Goal: Task Accomplishment & Management: Use online tool/utility

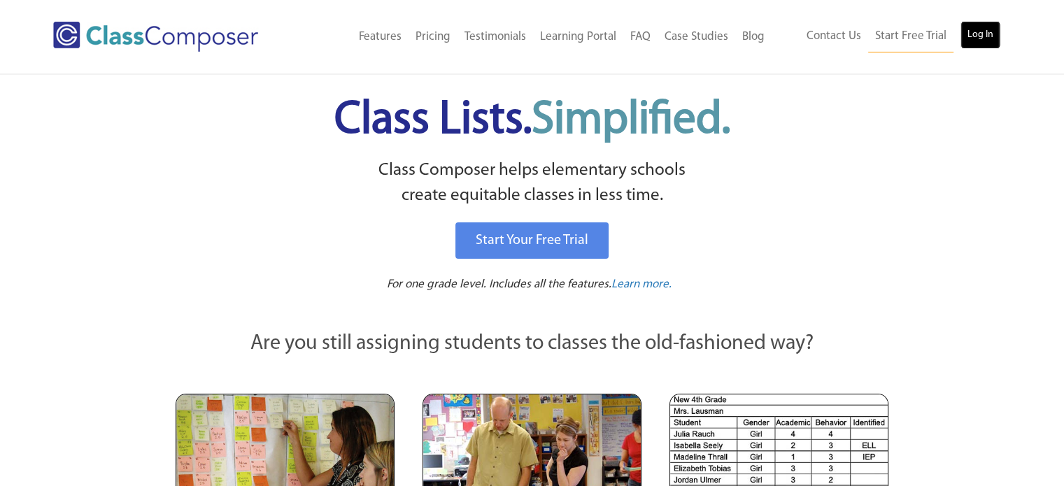
click at [964, 41] on link "Log In" at bounding box center [980, 35] width 40 height 28
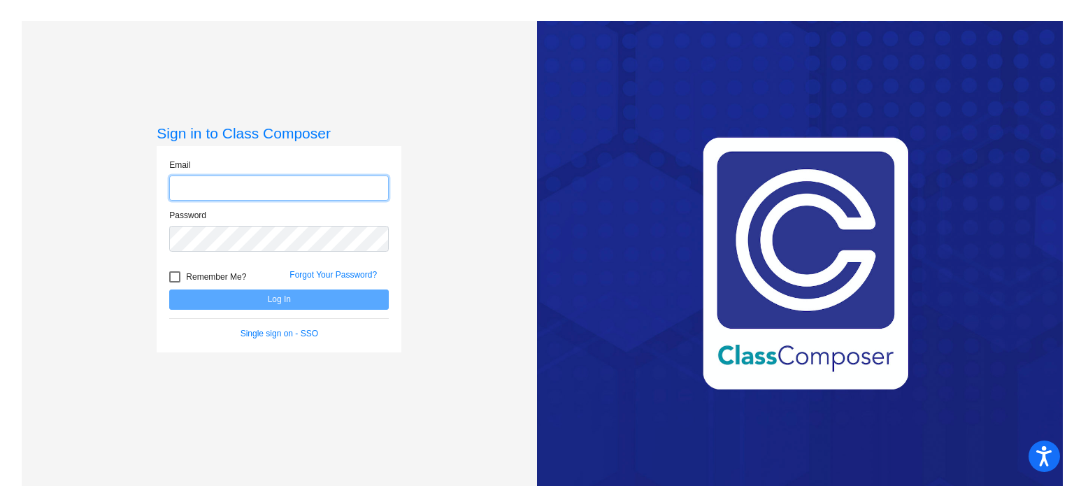
type input "[EMAIL_ADDRESS][DOMAIN_NAME]"
click at [248, 312] on form "Email mackenzie_mills@upland.k12.ca.us Password Remember Me? Forgot Your Passwo…" at bounding box center [279, 249] width 220 height 181
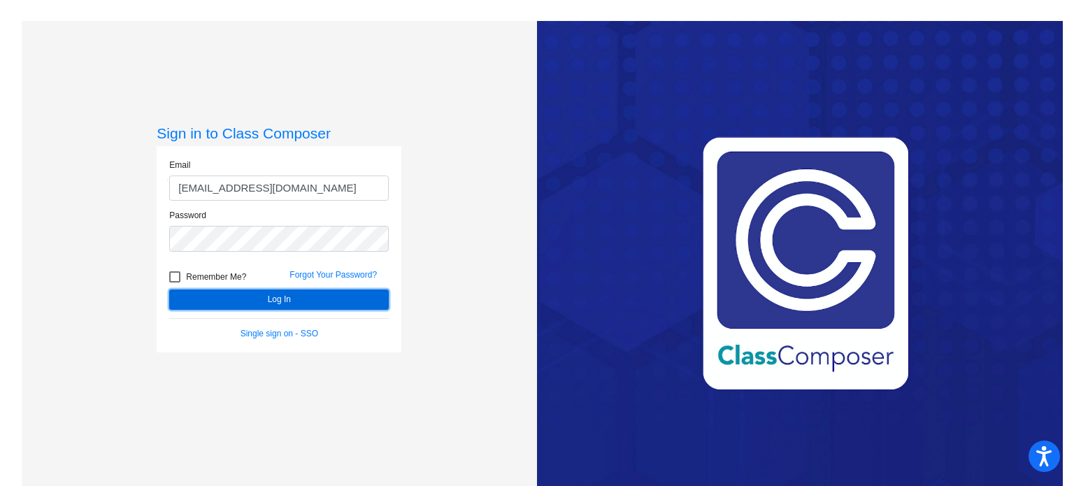
click at [248, 305] on button "Log In" at bounding box center [279, 300] width 220 height 20
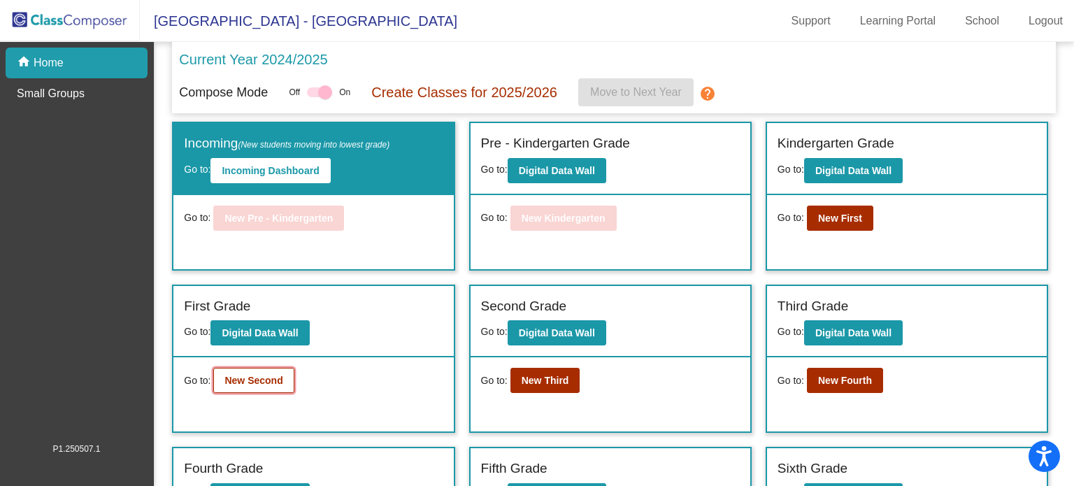
click at [236, 375] on b "New Second" at bounding box center [254, 380] width 58 height 11
click at [818, 213] on b "New First" at bounding box center [840, 218] width 44 height 11
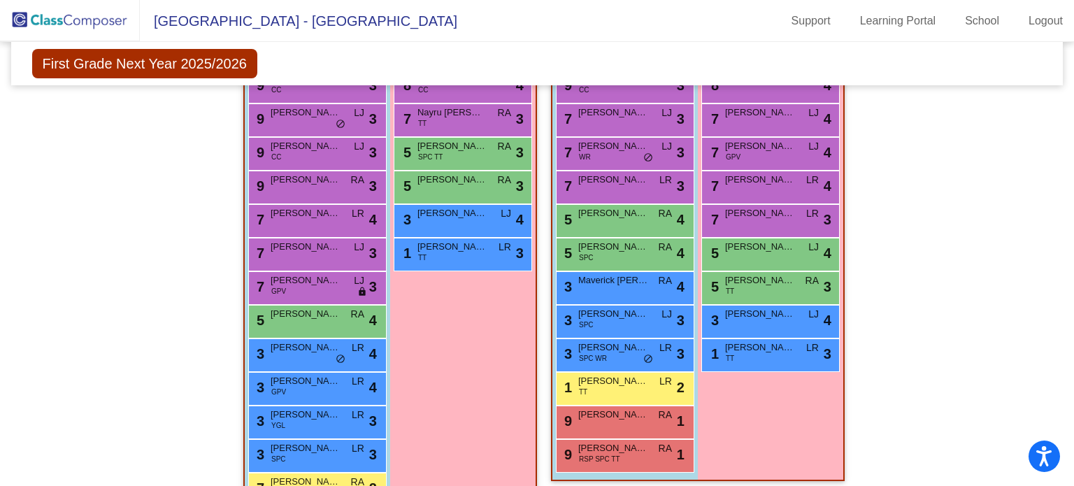
scroll to position [490, 0]
